Goal: Task Accomplishment & Management: Complete application form

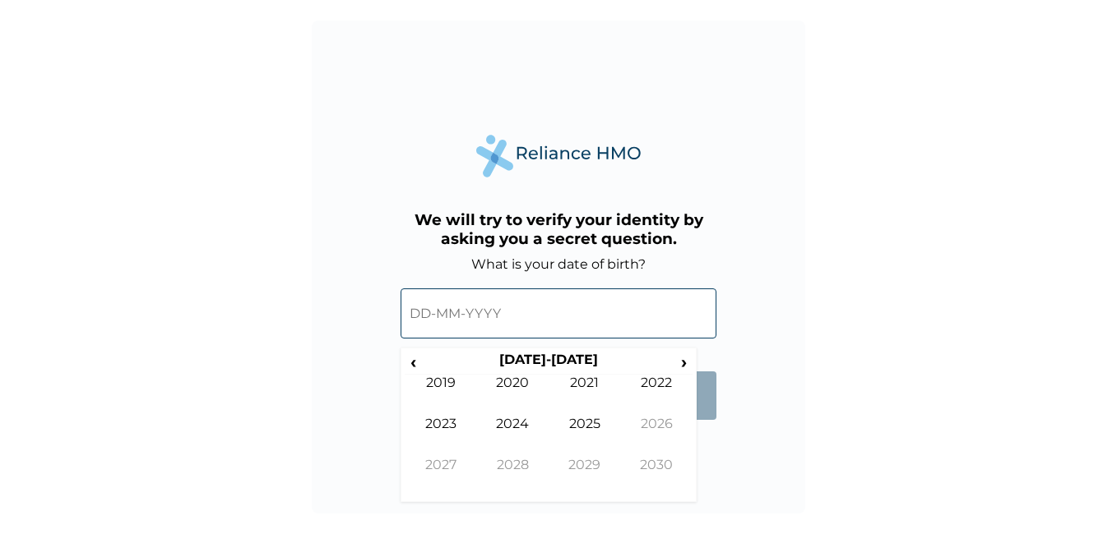
click at [524, 320] on input "text" at bounding box center [558, 314] width 316 height 50
click at [417, 356] on span "‹" at bounding box center [413, 362] width 17 height 21
click at [455, 461] on td "1997" at bounding box center [441, 477] width 72 height 41
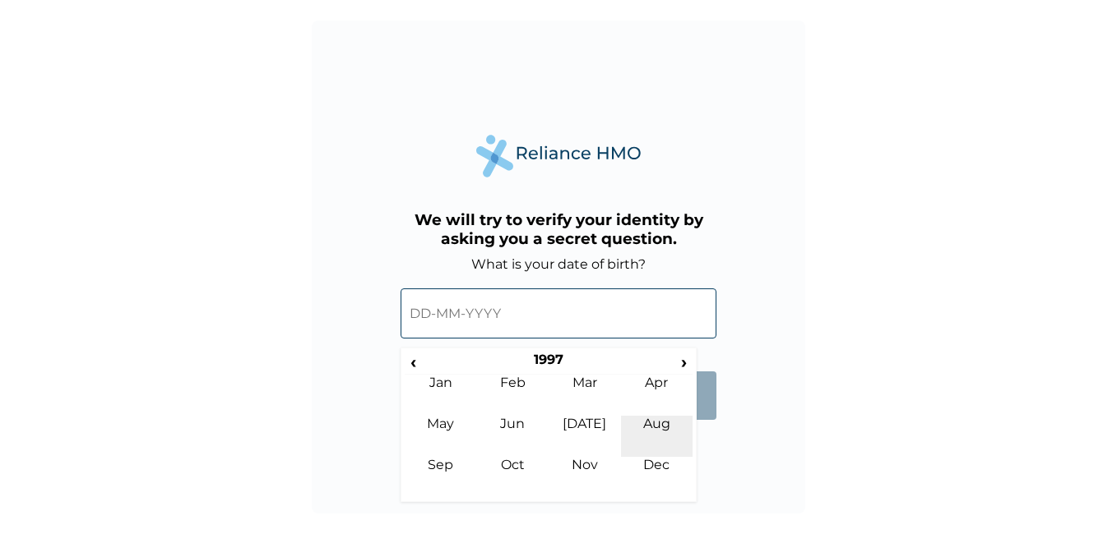
click at [661, 416] on td "Aug" at bounding box center [657, 436] width 72 height 41
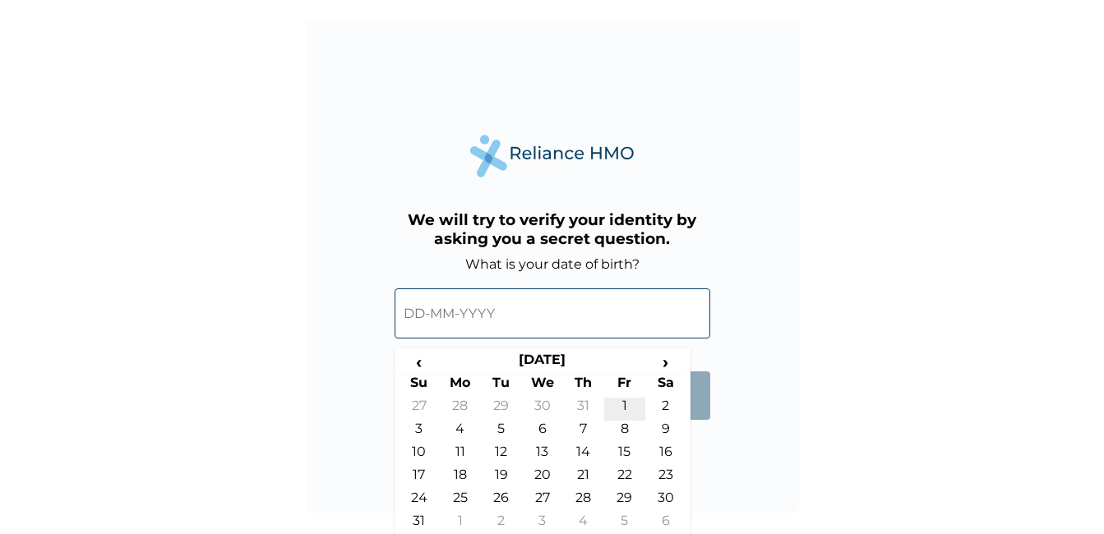
click at [631, 405] on td "1" at bounding box center [624, 409] width 41 height 23
type input "[DATE]"
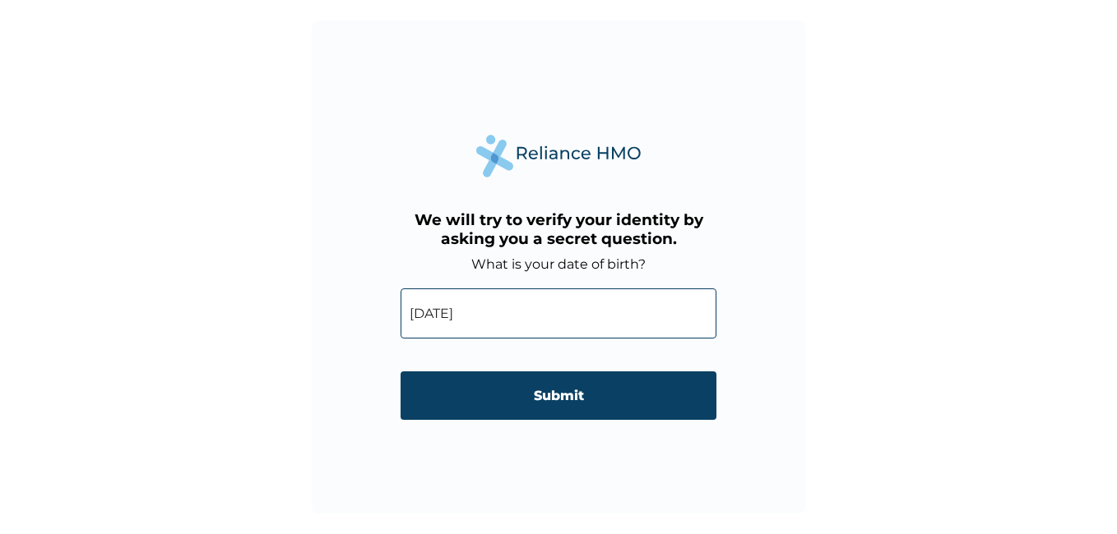
click at [631, 405] on input "Submit" at bounding box center [558, 396] width 316 height 49
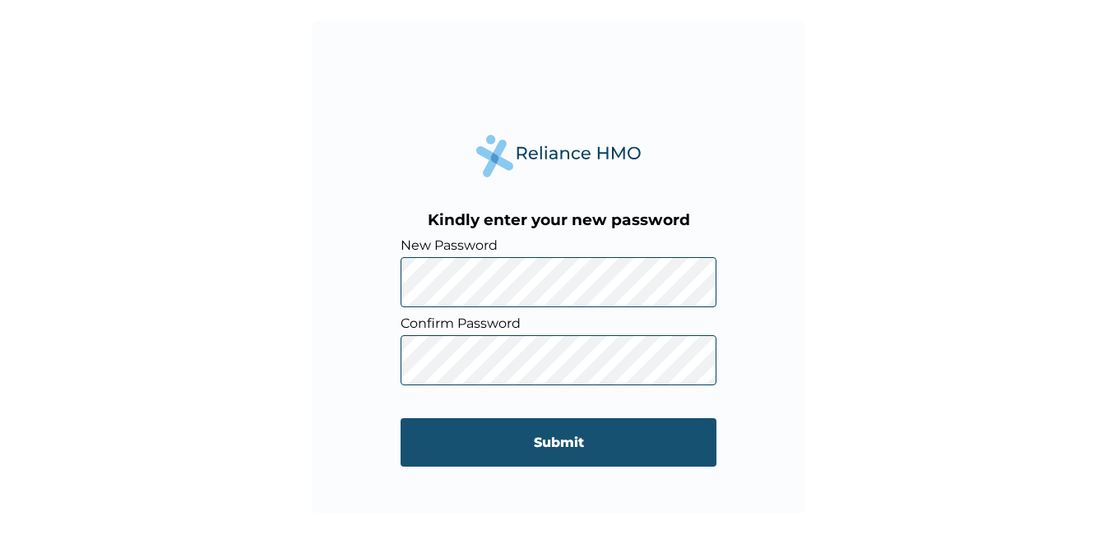
click at [484, 434] on input "Submit" at bounding box center [558, 443] width 316 height 49
